Goal: Information Seeking & Learning: Learn about a topic

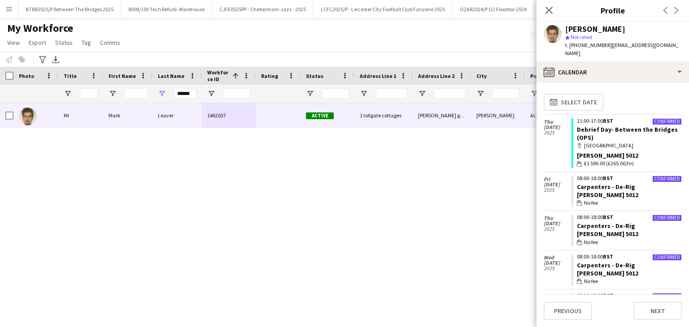
scroll to position [852, 0]
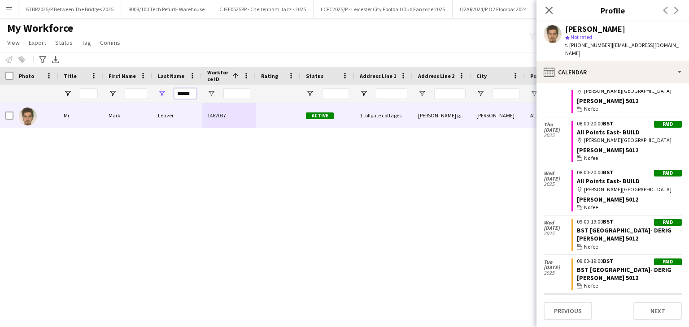
click at [183, 92] on input "******" at bounding box center [185, 93] width 22 height 11
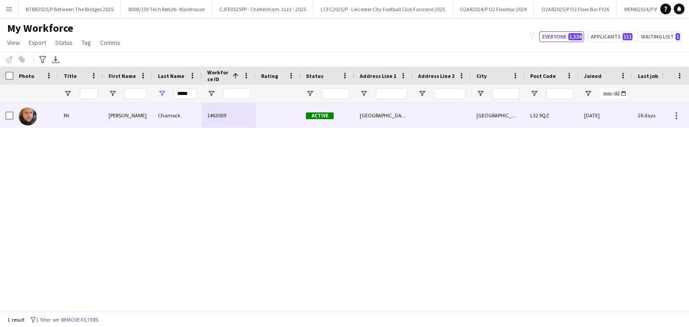
click at [199, 116] on div "Charnock" at bounding box center [177, 115] width 49 height 25
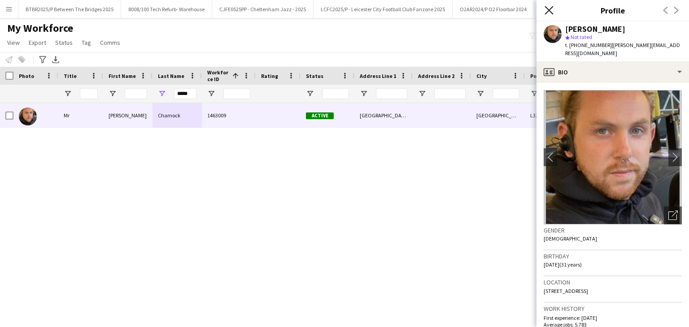
click at [552, 13] on icon at bounding box center [549, 10] width 9 height 9
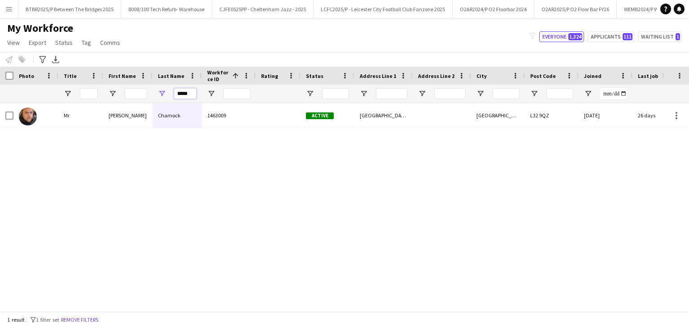
click at [183, 93] on input "*****" at bounding box center [185, 93] width 22 height 11
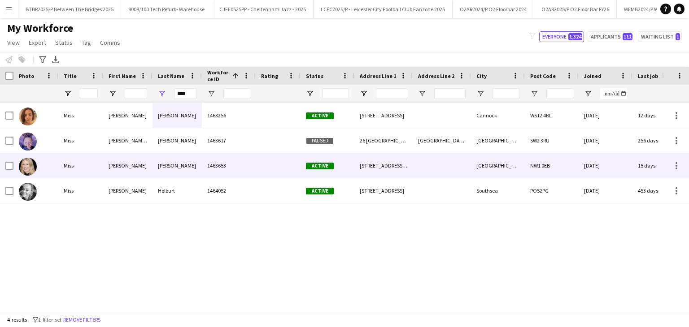
click at [188, 166] on div "Burt" at bounding box center [177, 165] width 49 height 25
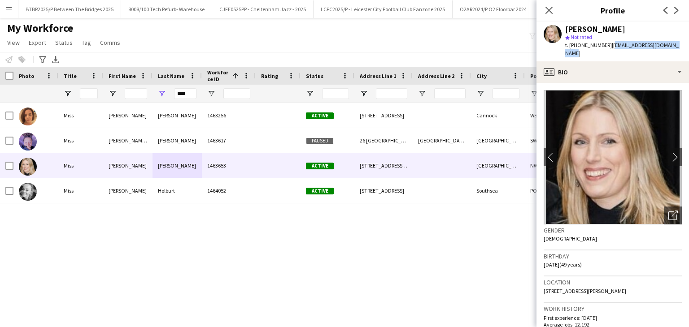
drag, startPoint x: 673, startPoint y: 45, endPoint x: 608, endPoint y: 44, distance: 65.1
click at [608, 44] on span "| marykristinaburt@gmail.com" at bounding box center [621, 49] width 113 height 15
copy span "marykristinaburt@gmail.com"
click at [186, 92] on input "****" at bounding box center [185, 93] width 22 height 11
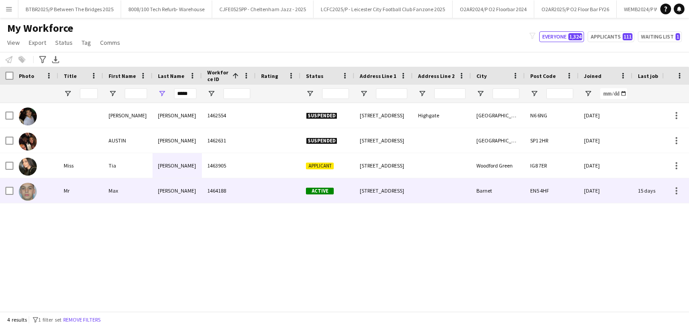
click at [228, 192] on div "1464188" at bounding box center [229, 191] width 54 height 25
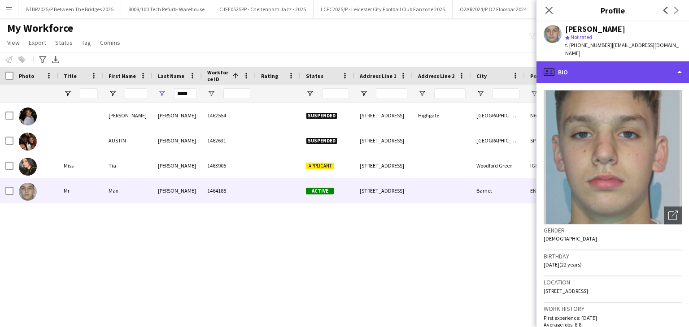
click at [633, 61] on div "profile Bio" at bounding box center [613, 72] width 153 height 22
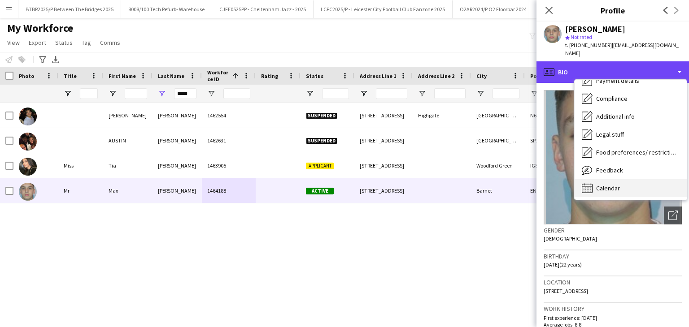
scroll to position [120, 0]
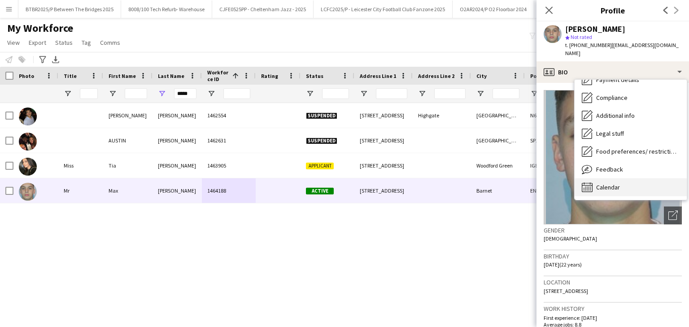
click at [651, 187] on div "Calendar Calendar" at bounding box center [631, 188] width 112 height 18
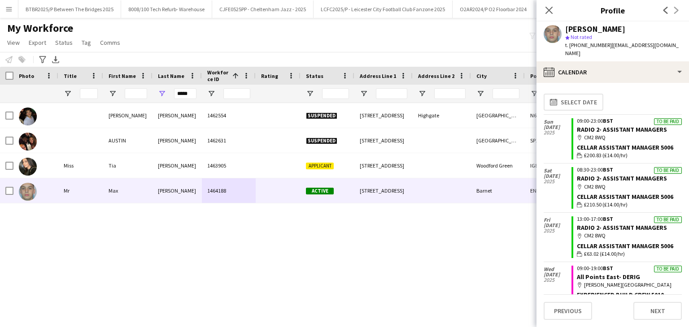
click at [350, 239] on div "Oliver Cohen 1462554 Suspended 7 Haversham Place Highgate London N6 6NG 08-01-2…" at bounding box center [331, 204] width 662 height 202
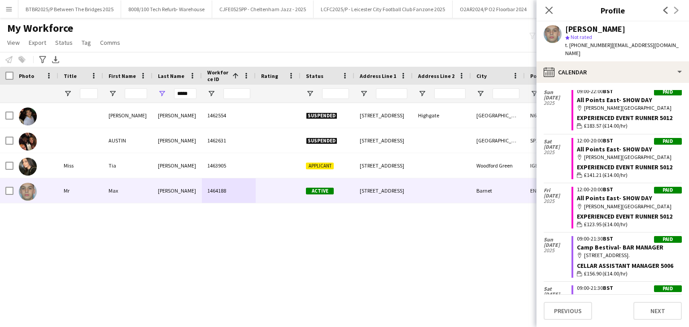
scroll to position [592, 0]
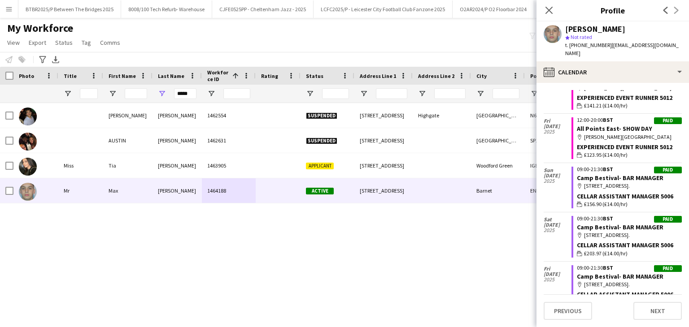
click at [462, 243] on div "Oliver Cohen 1462554 Suspended 7 Haversham Place Highgate London N6 6NG 08-01-2…" at bounding box center [331, 204] width 662 height 202
click at [590, 174] on link "Camp Bestival- BAR MANAGER" at bounding box center [620, 178] width 87 height 8
click at [611, 125] on link "All Points East- SHOW DAY" at bounding box center [614, 129] width 75 height 8
click at [188, 96] on input "*****" at bounding box center [185, 93] width 22 height 11
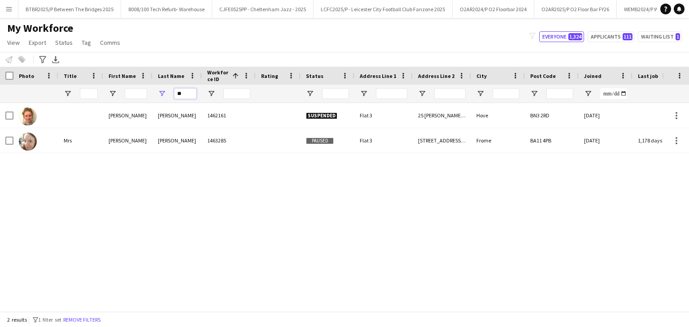
type input "*"
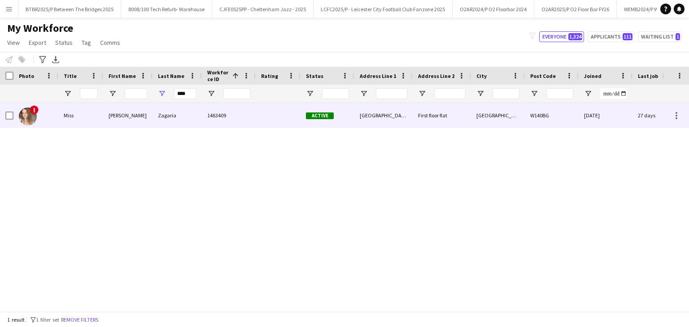
click at [257, 122] on div at bounding box center [278, 115] width 45 height 25
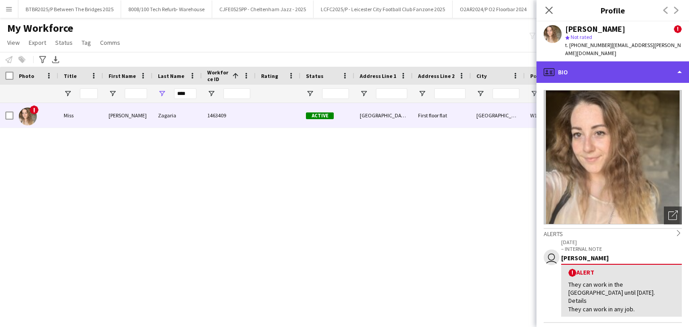
click at [664, 61] on div "profile Bio" at bounding box center [613, 72] width 153 height 22
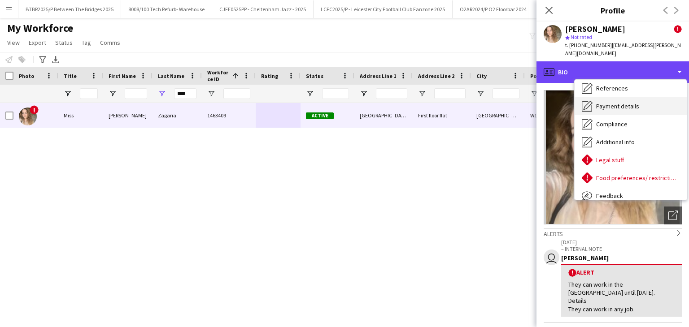
scroll to position [120, 0]
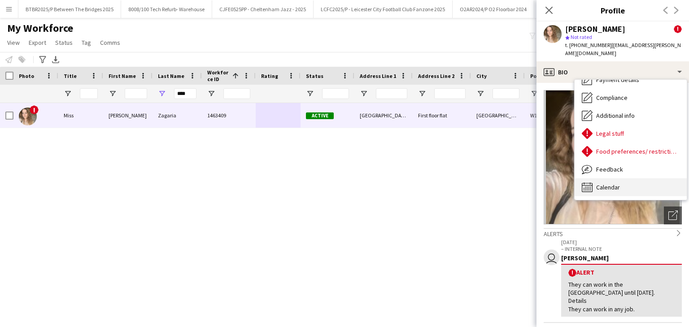
click at [625, 179] on div "Calendar Calendar" at bounding box center [631, 188] width 112 height 18
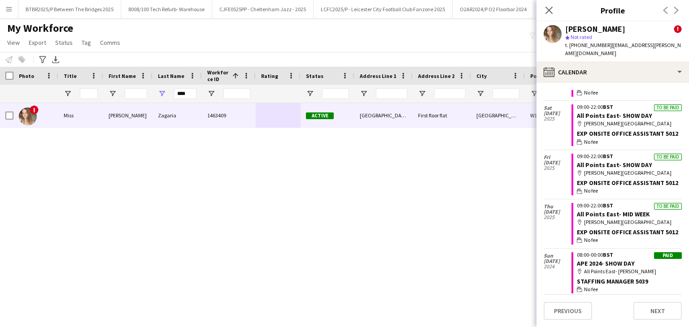
scroll to position [224, 0]
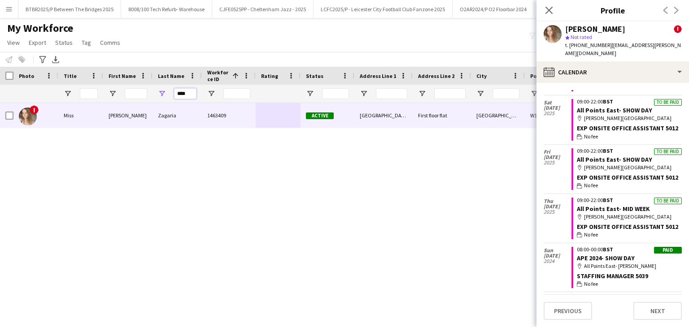
click at [187, 97] on input "****" at bounding box center [185, 93] width 22 height 11
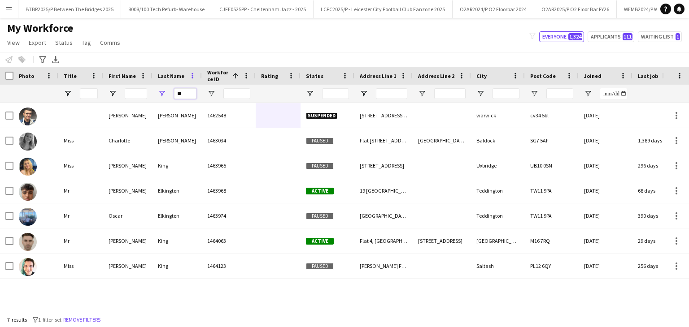
type input "*"
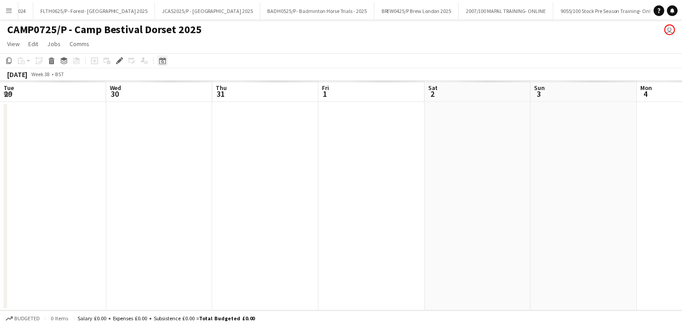
scroll to position [0, 309]
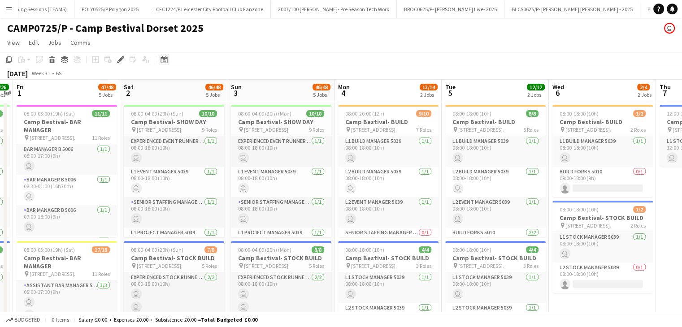
click at [166, 60] on icon "Date picker" at bounding box center [164, 59] width 7 height 7
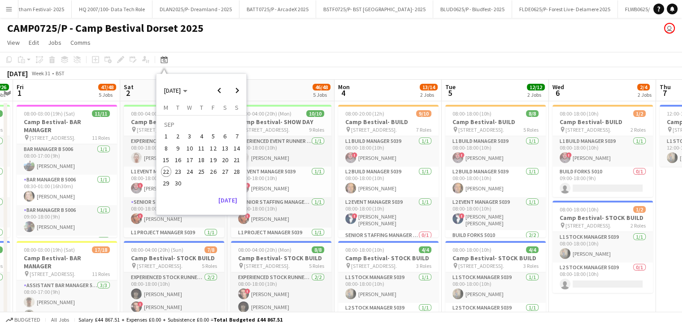
scroll to position [0, 2568]
click at [335, 45] on app-page-menu "View Day view expanded Day view collapsed Month view Date picker Jump to today …" at bounding box center [341, 43] width 682 height 17
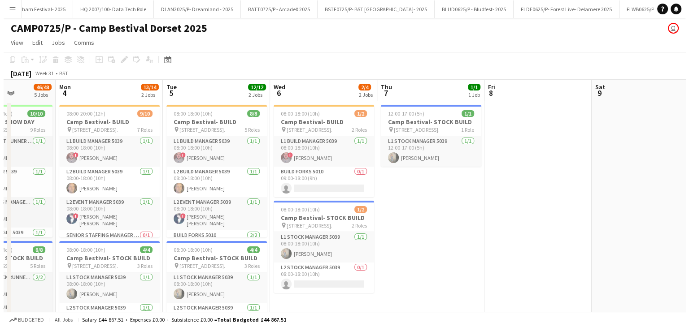
scroll to position [0, 405]
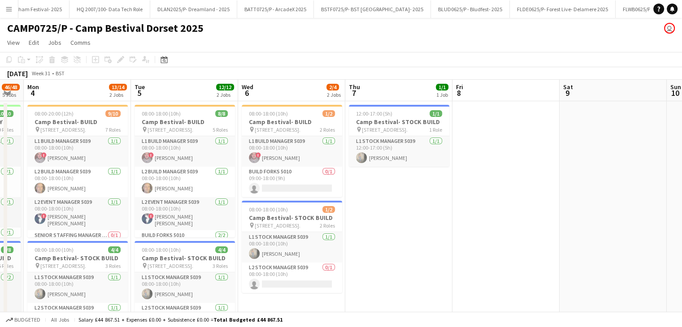
drag, startPoint x: 588, startPoint y: 87, endPoint x: 332, endPoint y: 88, distance: 255.7
click at [10, 7] on app-icon "Menu" at bounding box center [8, 8] width 7 height 7
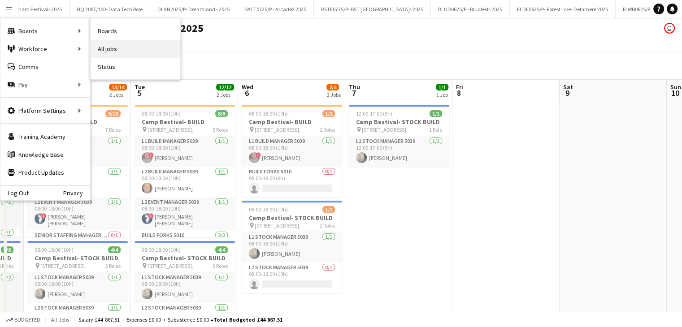
click at [131, 51] on link "All jobs" at bounding box center [136, 49] width 90 height 18
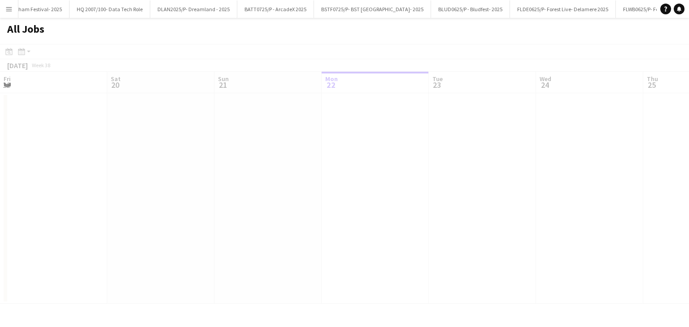
scroll to position [0, 214]
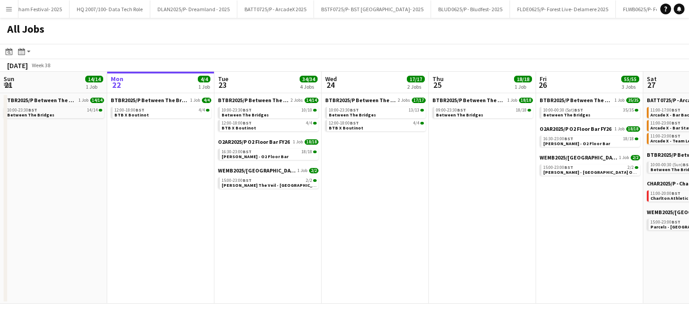
drag, startPoint x: 98, startPoint y: 49, endPoint x: 145, endPoint y: 47, distance: 46.7
click at [145, 47] on app-toolbar "Date picker SEP 2025 SEP 2025 Monday M Tuesday T Wednesday W Thursday T Friday …" at bounding box center [344, 51] width 689 height 15
click at [5, 52] on icon "Date picker" at bounding box center [8, 51] width 7 height 7
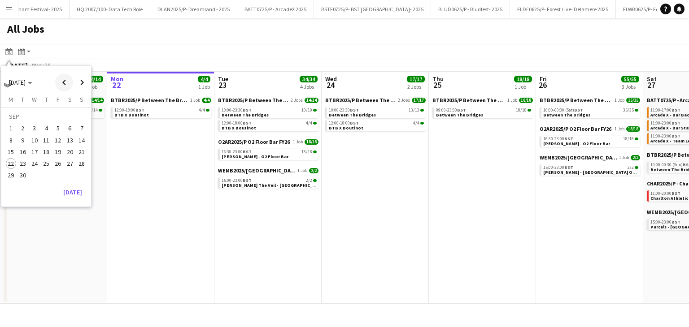
click at [61, 86] on span "Previous month" at bounding box center [64, 83] width 18 height 18
click at [46, 153] on span "21" at bounding box center [46, 154] width 11 height 11
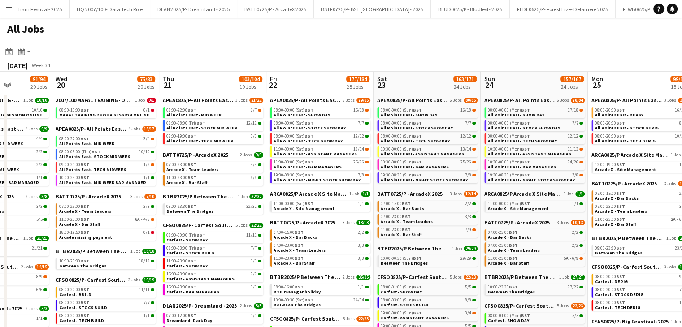
scroll to position [0, 382]
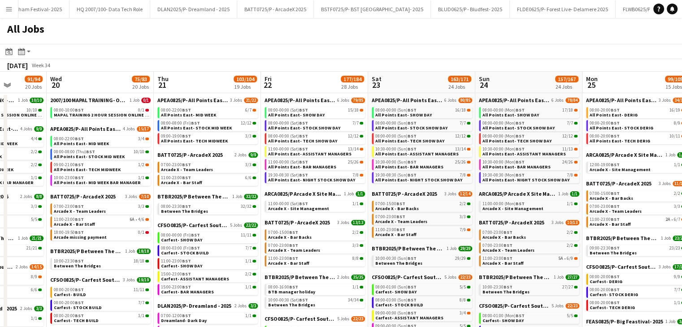
drag, startPoint x: 276, startPoint y: 80, endPoint x: 203, endPoint y: 85, distance: 73.7
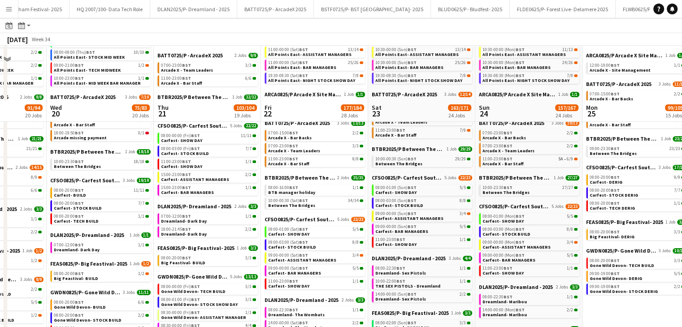
scroll to position [0, 0]
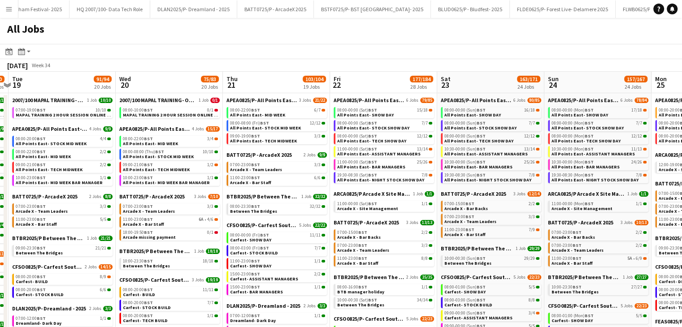
drag, startPoint x: 207, startPoint y: 82, endPoint x: 277, endPoint y: 78, distance: 70.1
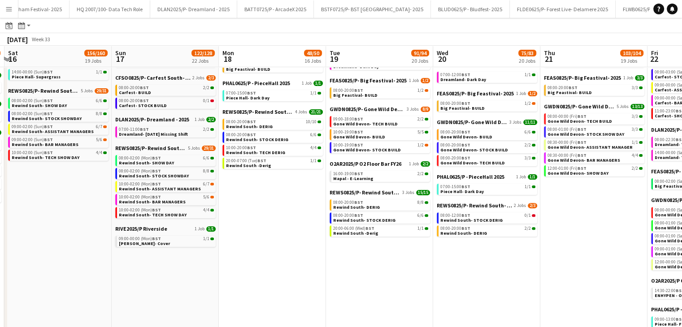
scroll to position [0, 209]
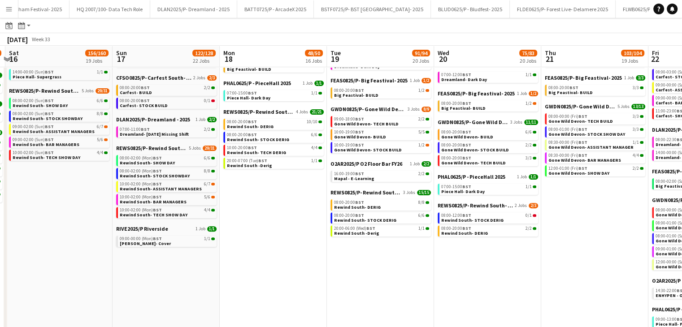
drag, startPoint x: 81, startPoint y: 56, endPoint x: 399, endPoint y: 73, distance: 318.1
click at [399, 73] on app-calendar-viewport "Thu 14 122/126 15 Jobs Fri 15 163/167 21 Jobs Sat 16 156/160 19 Jobs Sun 17 122…" at bounding box center [341, 70] width 682 height 591
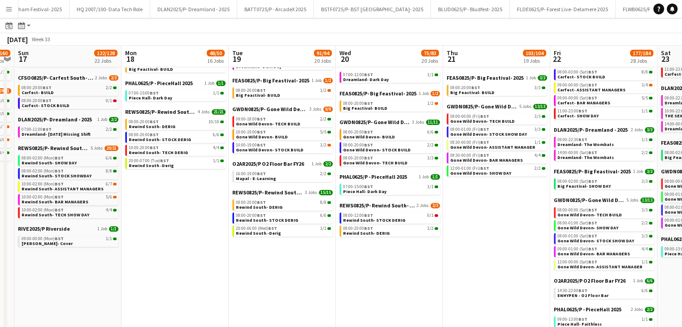
scroll to position [0, 310]
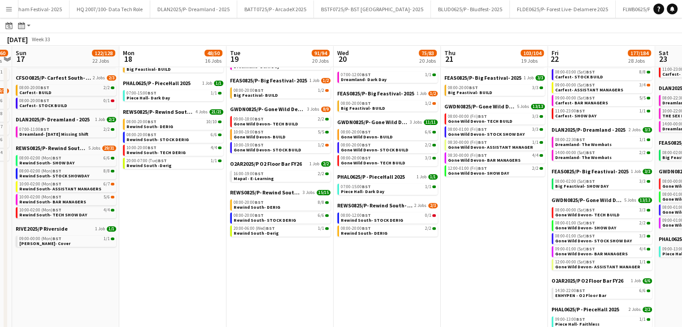
drag, startPoint x: 272, startPoint y: 62, endPoint x: 165, endPoint y: 67, distance: 107.8
click at [165, 67] on app-calendar-viewport "Thu 14 122/126 15 Jobs Fri 15 163/167 21 Jobs Sat 16 156/160 19 Jobs Sun 17 122…" at bounding box center [341, 70] width 682 height 591
click at [470, 103] on span "GWDN0825/P- Gone Wild Devon- 2025" at bounding box center [479, 106] width 71 height 7
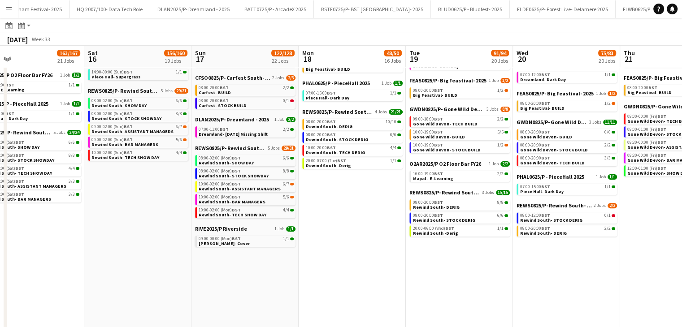
scroll to position [0, 278]
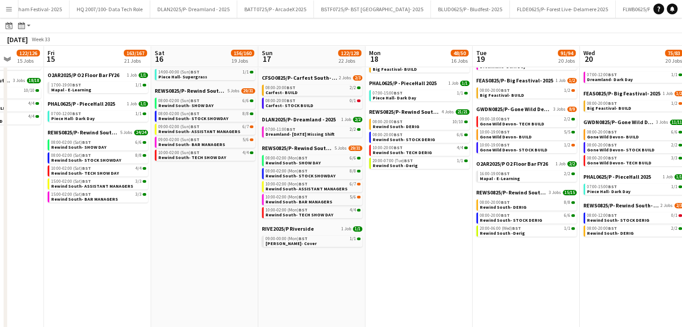
drag, startPoint x: 52, startPoint y: 58, endPoint x: 459, endPoint y: 66, distance: 407.0
click at [459, 66] on app-calendar-viewport "Tue 12 82/85 15 Jobs Wed 13 95/98 14 Jobs Thu 14 122/126 15 Jobs Fri 15 163/167…" at bounding box center [341, 70] width 682 height 591
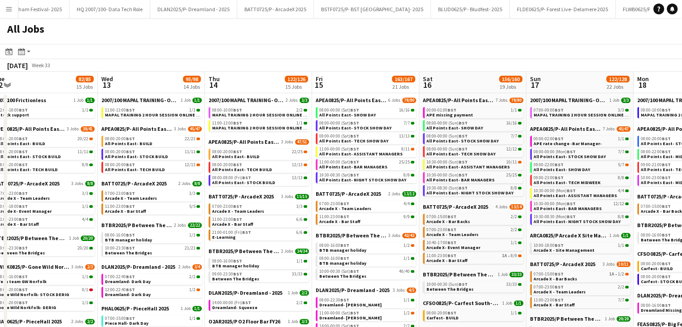
scroll to position [0, 200]
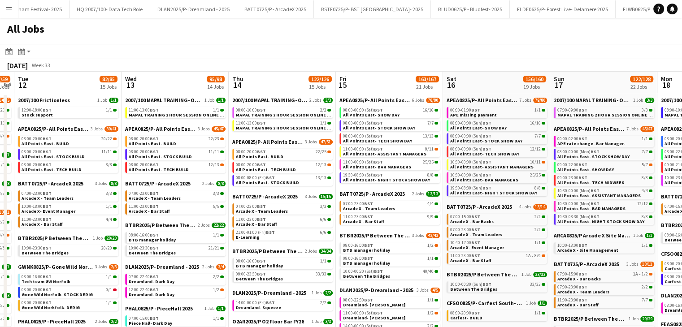
drag, startPoint x: 90, startPoint y: 78, endPoint x: 382, endPoint y: 88, distance: 292.2
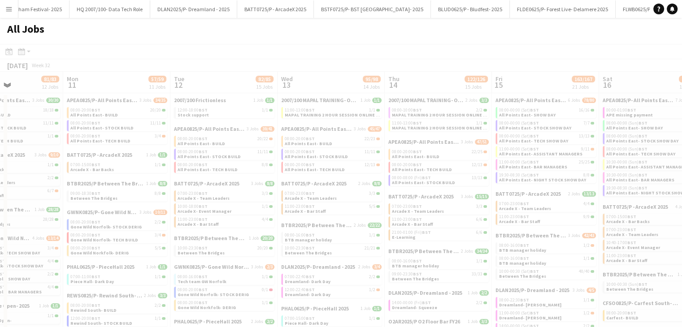
drag, startPoint x: 61, startPoint y: 82, endPoint x: 348, endPoint y: 83, distance: 287.1
click at [348, 83] on app-all-jobs "All Jobs Date picker AUG 2025 AUG 2025 Monday M Tuesday T Wednesday W Thursday …" at bounding box center [341, 327] width 682 height 618
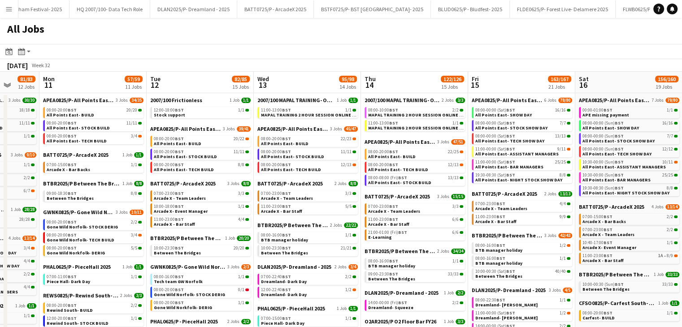
drag, startPoint x: 123, startPoint y: 87, endPoint x: 421, endPoint y: 87, distance: 297.4
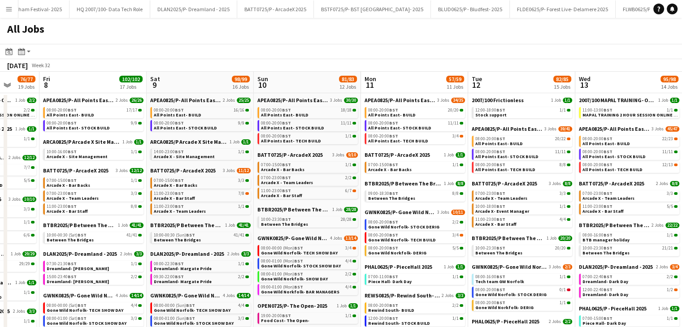
scroll to position [0, 271]
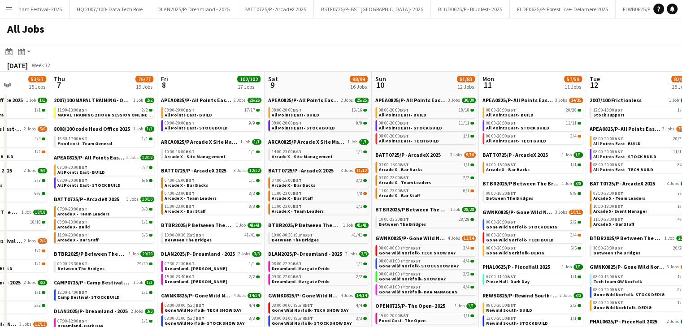
drag, startPoint x: 91, startPoint y: 84, endPoint x: 366, endPoint y: 87, distance: 275.0
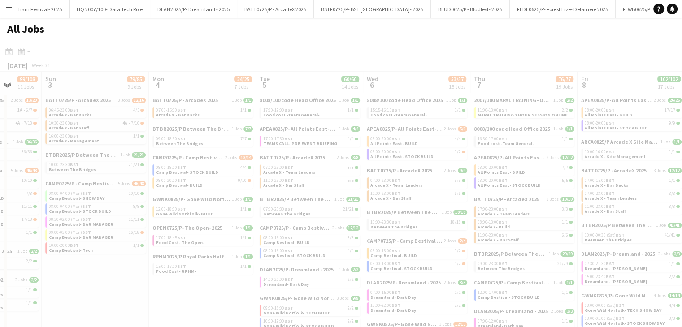
scroll to position [0, 231]
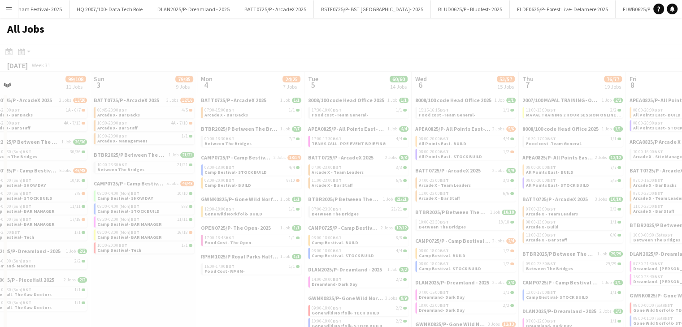
drag, startPoint x: 88, startPoint y: 89, endPoint x: 557, endPoint y: 90, distance: 468.8
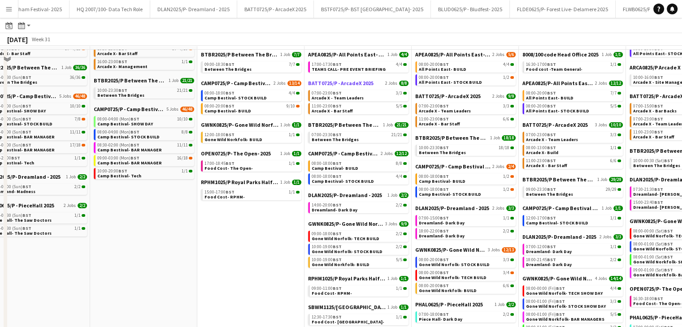
scroll to position [90, 0]
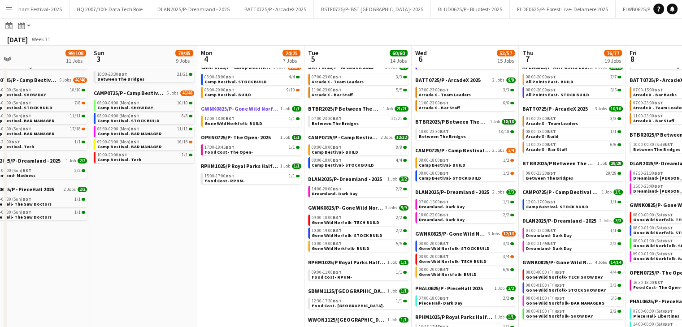
click at [257, 109] on span "GWNK0825/P- Gone Wild Norfolk- 2025" at bounding box center [240, 108] width 78 height 7
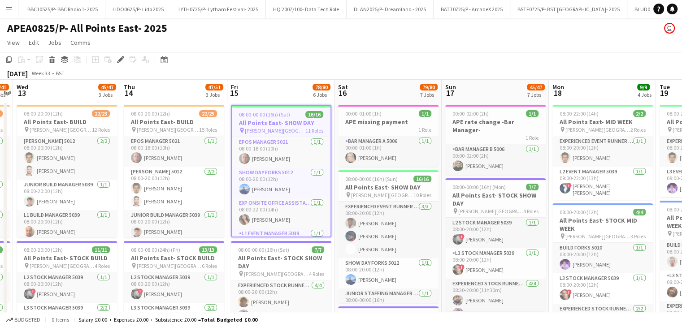
scroll to position [0, 3008]
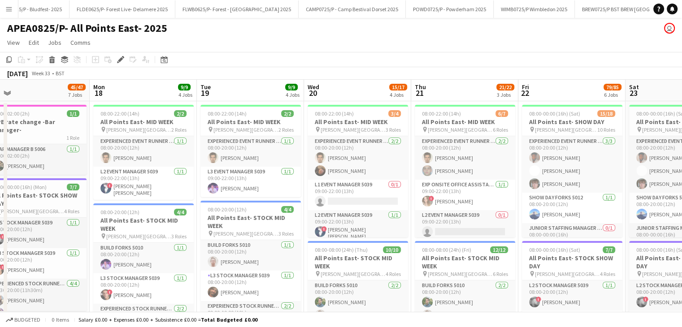
drag, startPoint x: 639, startPoint y: 93, endPoint x: 172, endPoint y: 94, distance: 467.4
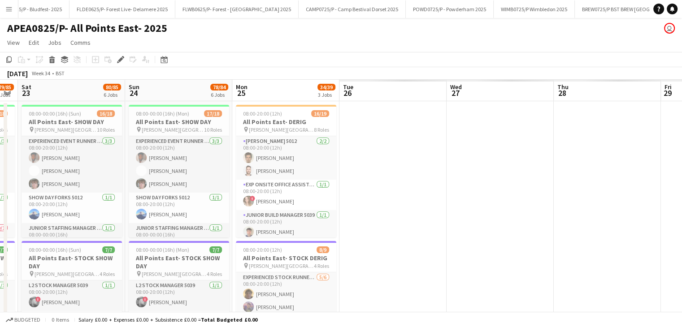
scroll to position [0, 338]
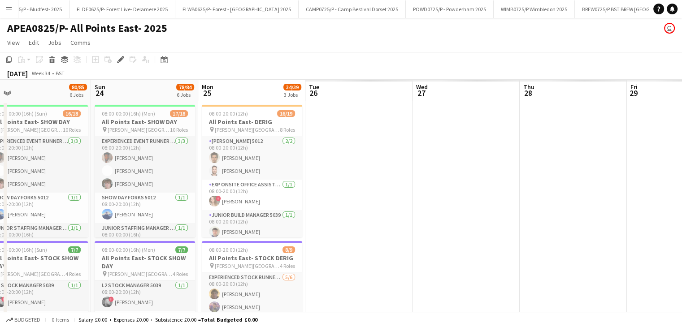
drag, startPoint x: 633, startPoint y: 86, endPoint x: 217, endPoint y: 108, distance: 416.4
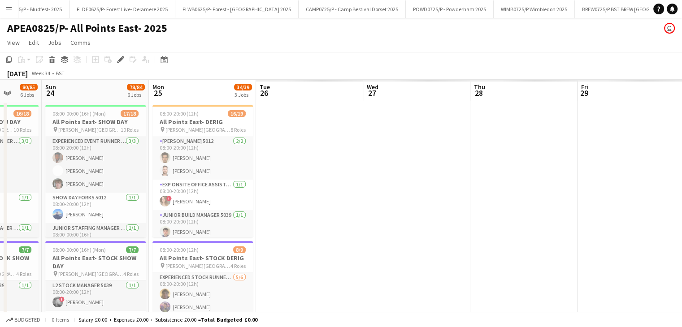
drag, startPoint x: 399, startPoint y: 93, endPoint x: 350, endPoint y: 103, distance: 49.9
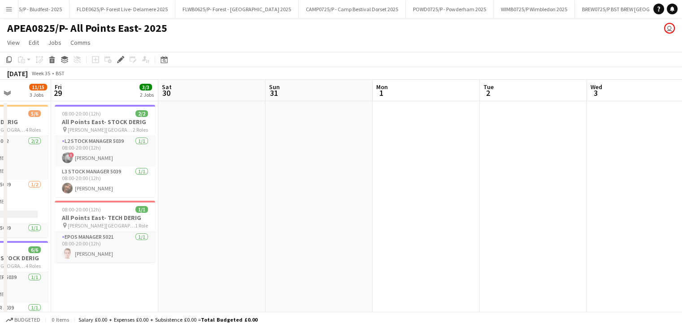
drag, startPoint x: 606, startPoint y: 93, endPoint x: 93, endPoint y: 103, distance: 512.8
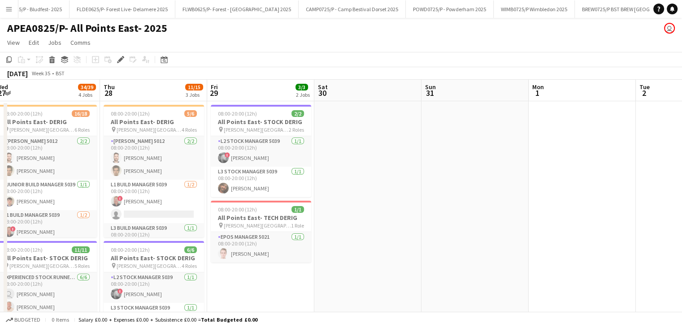
scroll to position [0, 220]
drag, startPoint x: 118, startPoint y: 95, endPoint x: 258, endPoint y: 96, distance: 140.4
click at [12, 10] on app-icon "Menu" at bounding box center [8, 8] width 7 height 7
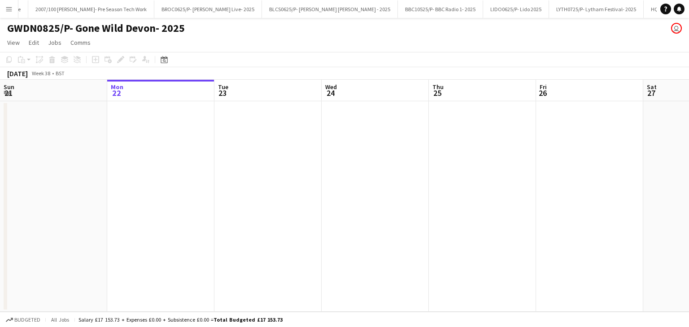
scroll to position [0, 3307]
click at [165, 61] on icon at bounding box center [164, 60] width 3 height 3
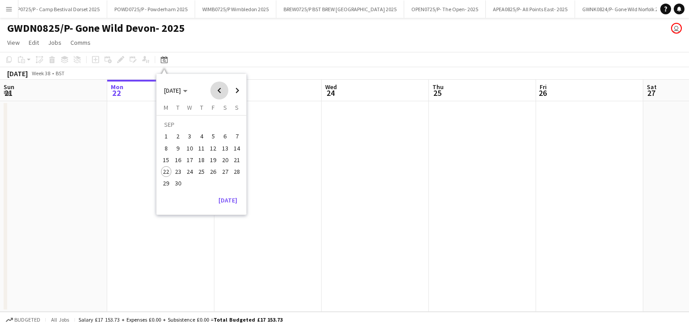
click at [216, 92] on span "Previous month" at bounding box center [219, 91] width 18 height 18
click at [205, 164] on span "21" at bounding box center [201, 162] width 11 height 11
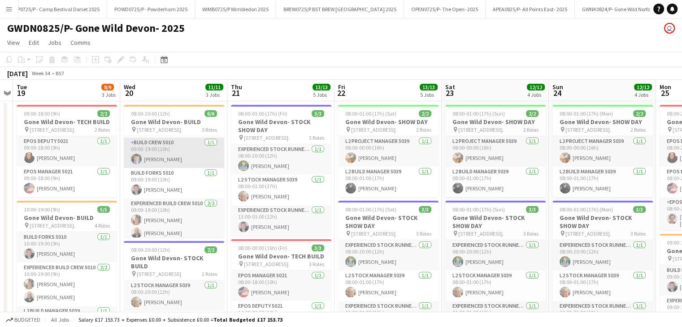
scroll to position [64, 0]
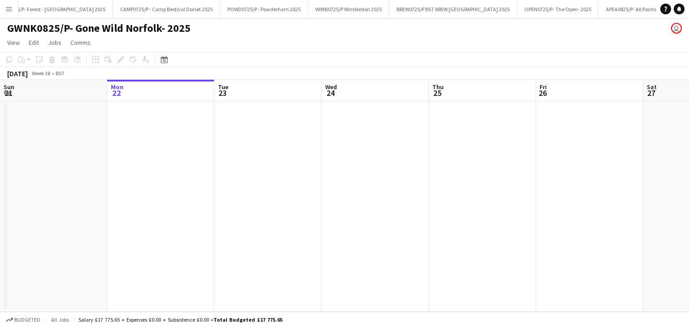
scroll to position [0, 3208]
click at [167, 61] on icon at bounding box center [164, 59] width 7 height 7
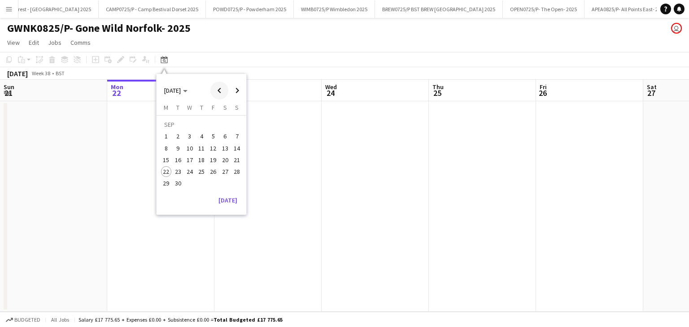
click at [215, 89] on span "Previous month" at bounding box center [219, 91] width 18 height 18
click at [200, 166] on span "21" at bounding box center [201, 162] width 11 height 11
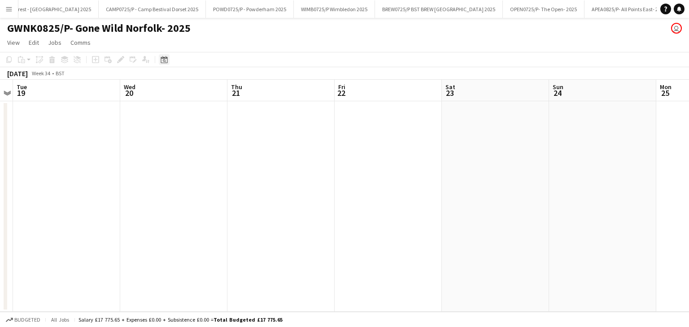
click at [168, 62] on div "Date picker" at bounding box center [164, 59] width 11 height 11
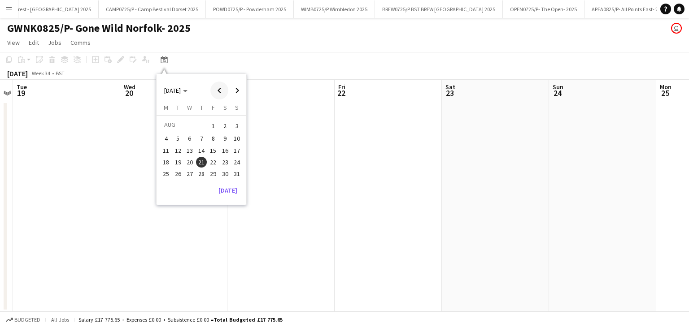
click at [219, 89] on span "Previous month" at bounding box center [219, 91] width 18 height 18
click at [218, 157] on button "18" at bounding box center [213, 160] width 12 height 12
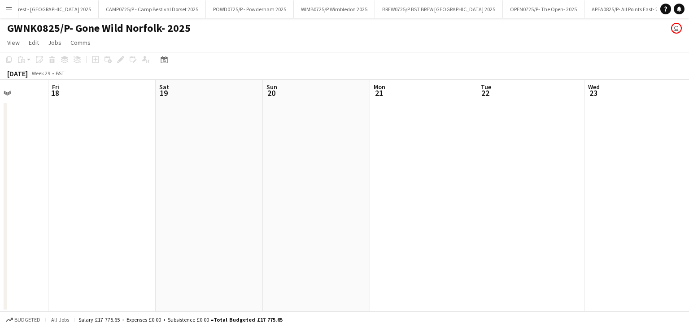
drag, startPoint x: 410, startPoint y: 95, endPoint x: 390, endPoint y: 93, distance: 19.8
click at [231, 94] on app-calendar-viewport "Tue 15 Wed 16 Thu 17 Fri 18 Sat 19 Sun 20 Mon 21 Tue 22 Wed 23 Thu 24 Fri 25 Sa…" at bounding box center [344, 196] width 689 height 232
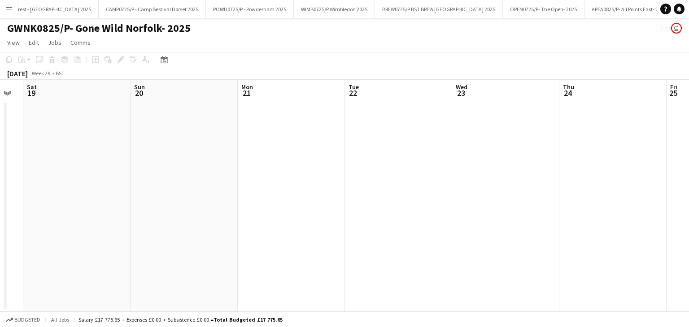
drag, startPoint x: 310, startPoint y: 93, endPoint x: 316, endPoint y: 88, distance: 7.7
click at [256, 92] on app-calendar-viewport "Tue 15 Wed 16 Thu 17 Fri 18 Sat 19 Sun 20 Mon 21 Tue 22 Wed 23 Thu 24 Fri 25 Sa…" at bounding box center [344, 196] width 689 height 232
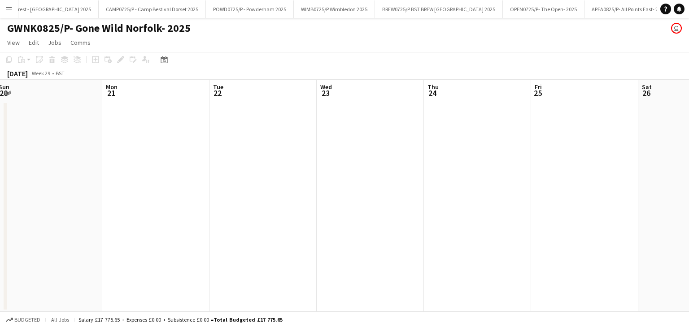
drag, startPoint x: 392, startPoint y: 89, endPoint x: 280, endPoint y: 89, distance: 111.7
click at [266, 89] on app-calendar-viewport "Thu 17 Fri 18 Sat 19 Sun 20 Mon 21 Tue 22 Wed 23 Thu 24 Fri 25 Sat 26 Sun 27 Mo…" at bounding box center [344, 196] width 689 height 232
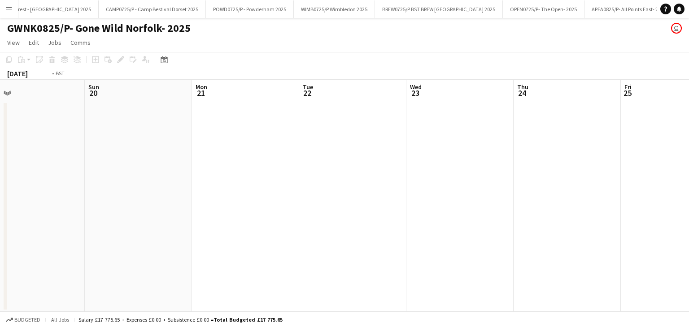
drag, startPoint x: 422, startPoint y: 90, endPoint x: 224, endPoint y: 88, distance: 197.4
click at [209, 89] on app-calendar-viewport "Thu 17 Fri 18 Sat 19 Sun 20 Mon 21 Tue 22 Wed 23 Thu 24 Fri 25 Sat 26 Sun 27 Mo…" at bounding box center [344, 196] width 689 height 232
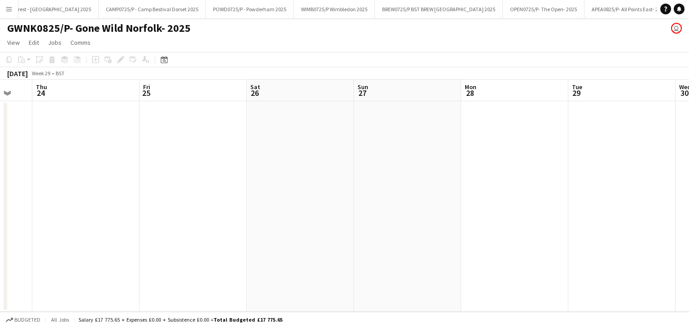
drag, startPoint x: 425, startPoint y: 90, endPoint x: 217, endPoint y: 90, distance: 207.7
click at [217, 90] on app-calendar-viewport "Sun 20 Mon 21 Tue 22 Wed 23 Thu 24 Fri 25 Sat 26 Sun 27 Mon 28 Tue 29 Wed 30 Th…" at bounding box center [344, 196] width 689 height 232
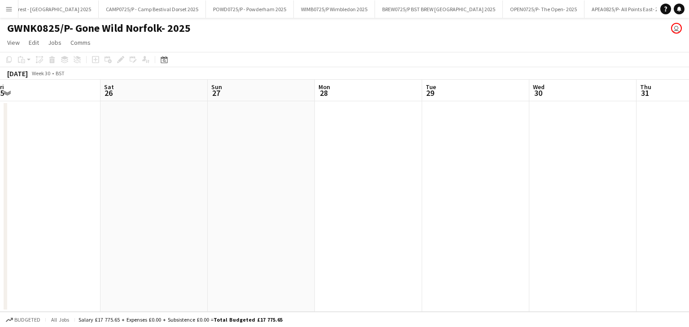
drag, startPoint x: 445, startPoint y: 90, endPoint x: 249, endPoint y: 87, distance: 195.6
click at [243, 88] on app-calendar-viewport "Tue 22 Wed 23 Thu 24 Fri 25 Sat 26 Sun 27 Mon 28 Tue 29 Wed 30 Thu 31 Fri 1 Sat…" at bounding box center [344, 196] width 689 height 232
drag, startPoint x: 511, startPoint y: 94, endPoint x: 499, endPoint y: 87, distance: 14.1
click at [257, 87] on app-calendar-viewport "Fri 25 Sat 26 Sun 27 Mon 28 Tue 29 Wed 30 Thu 31 Fri 1 Sat 2 Sun 3 Mon 4 1/1 1 …" at bounding box center [344, 272] width 689 height 385
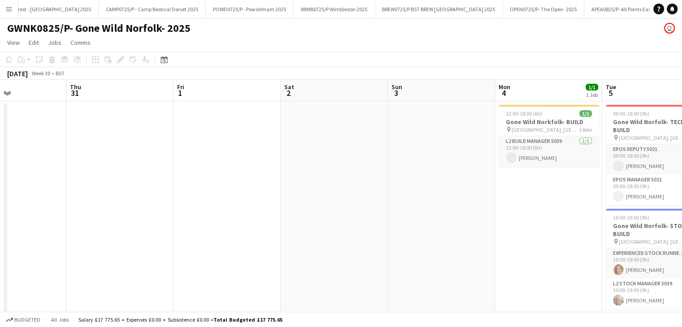
drag, startPoint x: 499, startPoint y: 87, endPoint x: 353, endPoint y: 83, distance: 145.8
click at [315, 87] on app-calendar-viewport "Sun 27 Mon 28 Tue 29 Wed 30 Thu 31 Fri 1 Sat 2 Sun 3 Mon 4 1/1 1 Job Tue 5 9/9 …" at bounding box center [341, 272] width 682 height 385
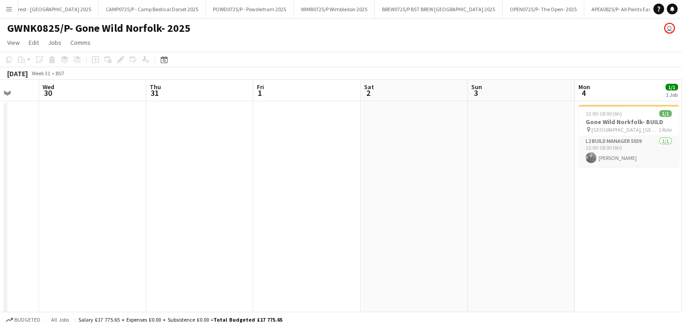
drag, startPoint x: 504, startPoint y: 91, endPoint x: 354, endPoint y: 83, distance: 150.5
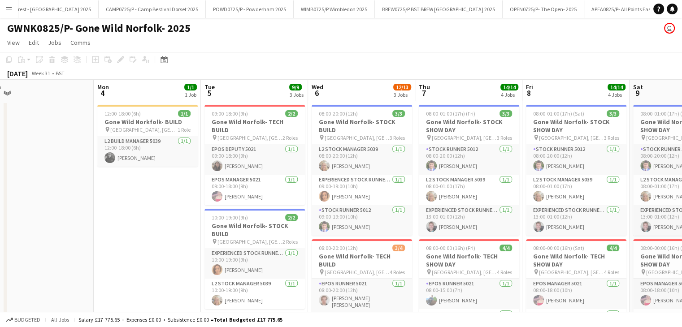
scroll to position [0, 336]
drag, startPoint x: 487, startPoint y: 85, endPoint x: 287, endPoint y: 96, distance: 200.4
click at [181, 93] on app-board-header-date "Mon 4 1/1 1 Job" at bounding box center [146, 91] width 107 height 22
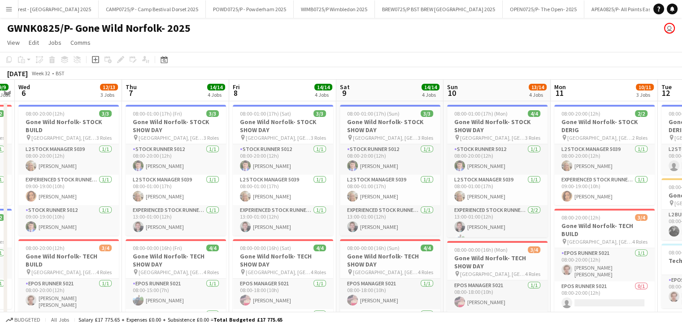
drag, startPoint x: 659, startPoint y: 88, endPoint x: 364, endPoint y: 89, distance: 294.3
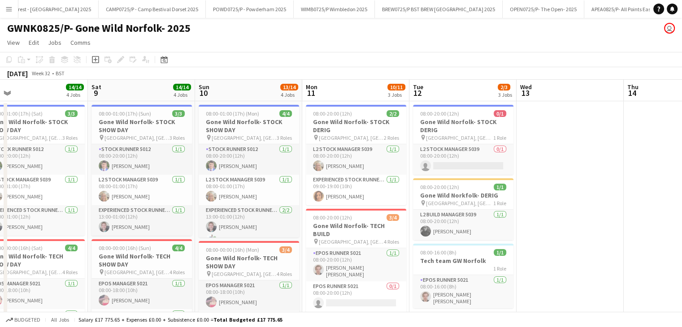
drag, startPoint x: 587, startPoint y: 92, endPoint x: 537, endPoint y: 93, distance: 49.4
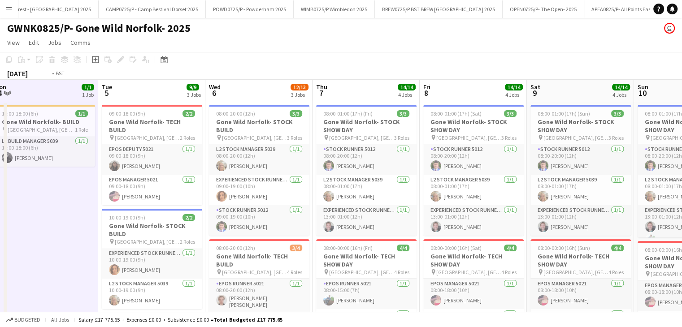
scroll to position [0, 284]
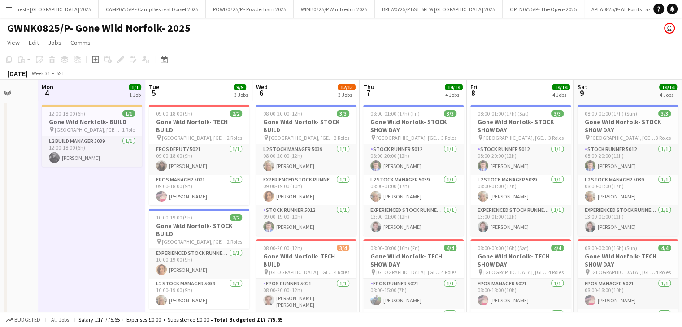
drag, startPoint x: 237, startPoint y: 107, endPoint x: 611, endPoint y: 144, distance: 375.5
